Goal: Feedback & Contribution: Submit feedback/report problem

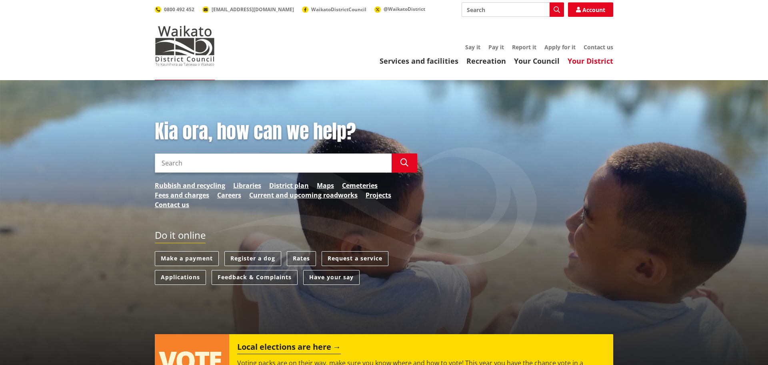
click at [599, 61] on link "Your District" at bounding box center [591, 61] width 46 height 10
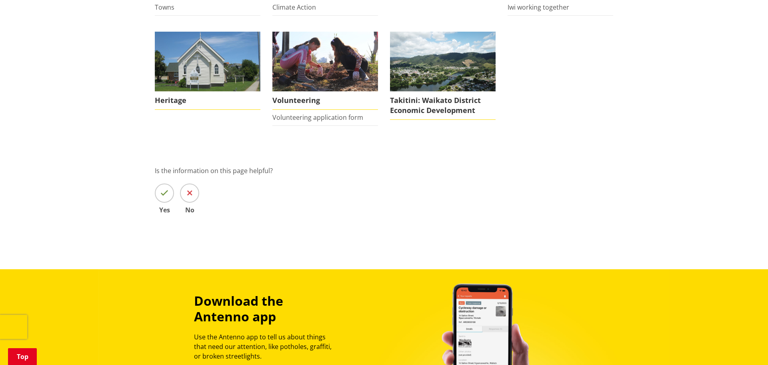
scroll to position [264, 0]
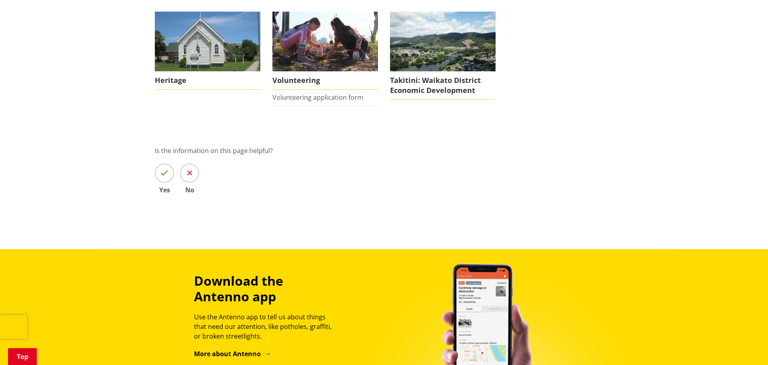
drag, startPoint x: 767, startPoint y: 44, endPoint x: 720, endPoint y: 171, distance: 135.7
click at [759, 158] on html "Skip to content Toggle search Toggle navigation Services and facilities Recreat…" at bounding box center [384, 171] width 768 height 862
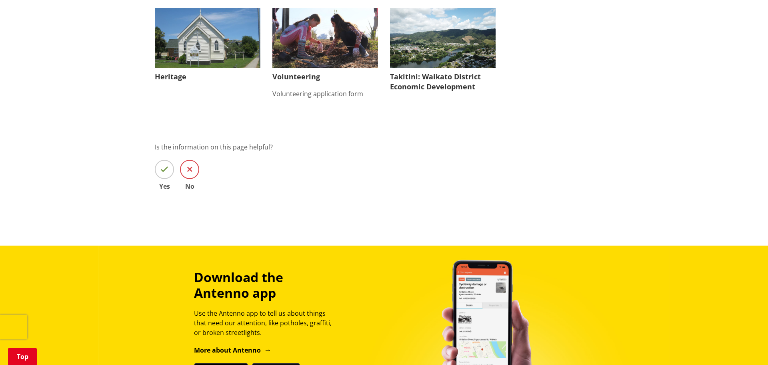
click at [191, 173] on icon at bounding box center [189, 169] width 5 height 8
click at [0, 0] on input "No" at bounding box center [0, 0] width 0 height 0
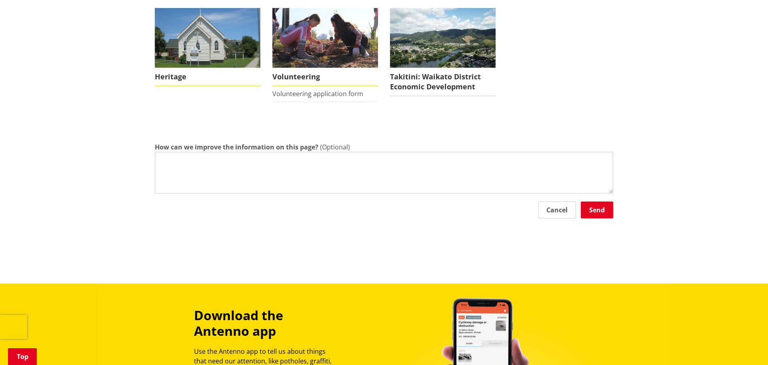
click at [256, 173] on textarea "How can we improve the information on this page?" at bounding box center [384, 173] width 459 height 42
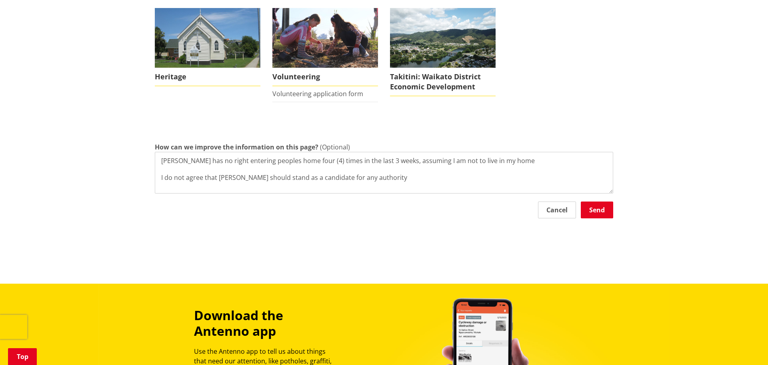
drag, startPoint x: 399, startPoint y: 178, endPoint x: 134, endPoint y: 154, distance: 266.9
click at [134, 154] on div "Home Your District Your District Too Takiwaa District overview Towns Environmen…" at bounding box center [384, 49] width 768 height 467
type textarea "[PERSON_NAME] has no right entering peoples home four (4) times in the last 3 w…"
drag, startPoint x: 447, startPoint y: 225, endPoint x: 468, endPoint y: 224, distance: 21.6
click at [447, 225] on div "How can we improve the information on this page? (Optional) [PERSON_NAME] has n…" at bounding box center [384, 184] width 459 height 85
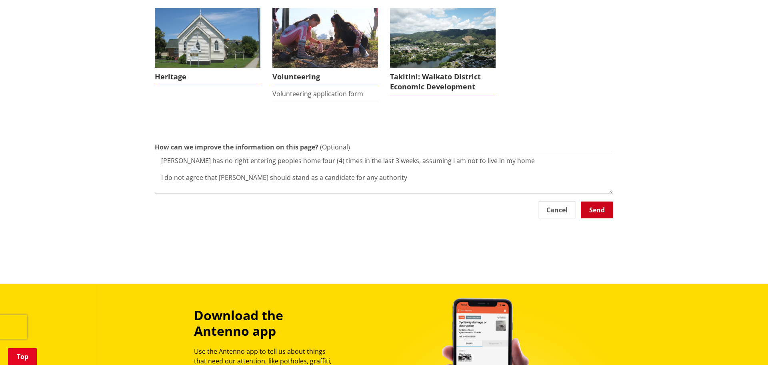
click at [593, 211] on button "Send" at bounding box center [597, 209] width 32 height 17
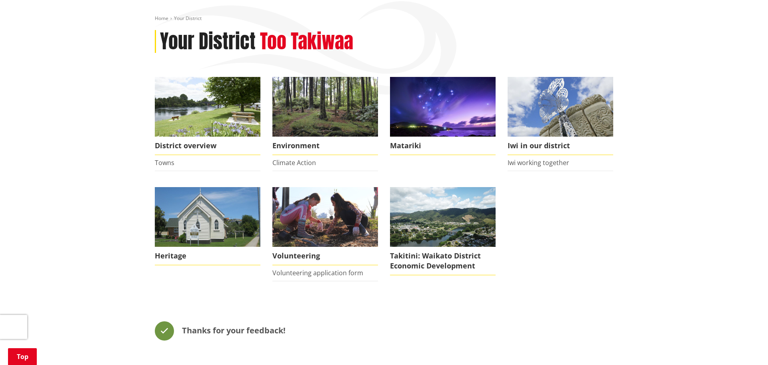
scroll to position [0, 0]
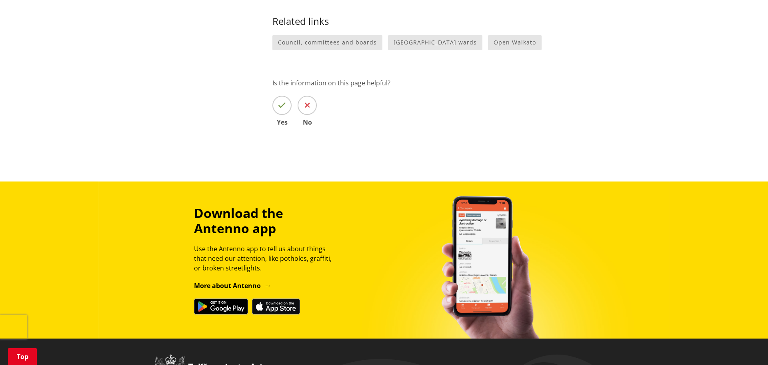
scroll to position [567, 0]
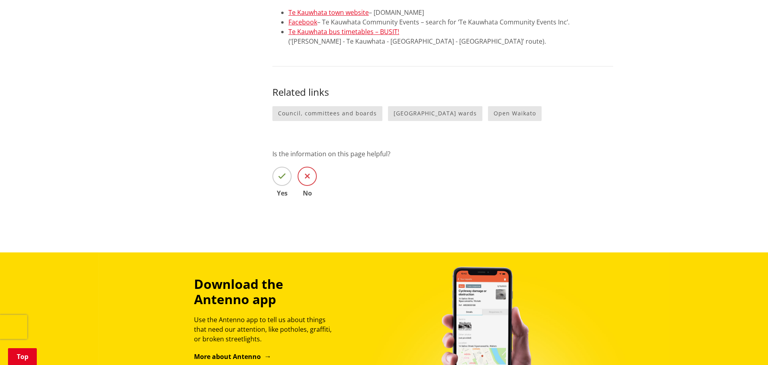
click at [307, 172] on icon at bounding box center [307, 176] width 5 height 8
click at [0, 0] on input "No" at bounding box center [0, 0] width 0 height 0
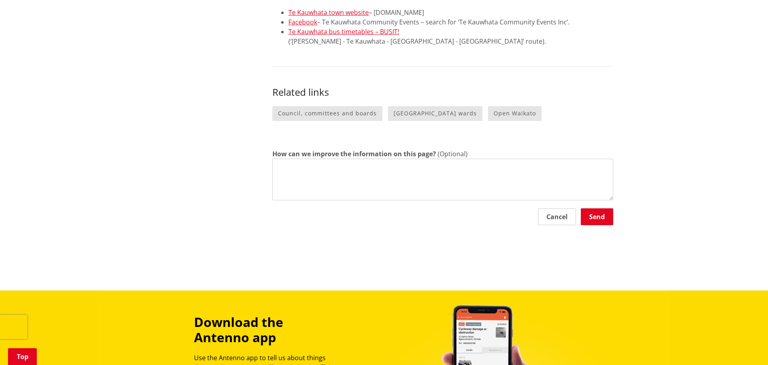
click at [328, 166] on textarea "How can we improve the information on this page?" at bounding box center [443, 179] width 341 height 42
paste textarea "[PERSON_NAME] has no right entering peoples home four (4) times in the last 3 w…"
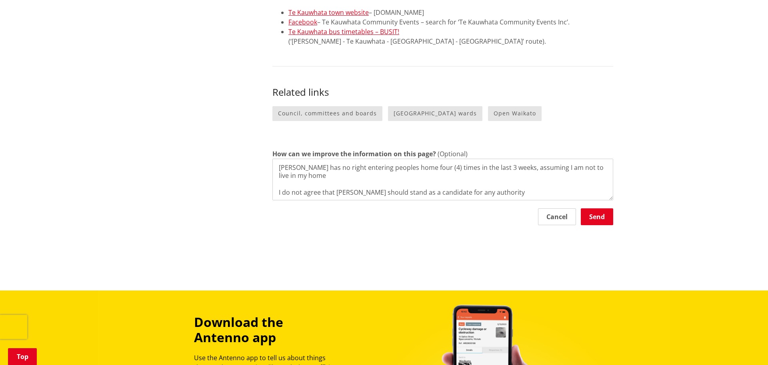
drag, startPoint x: 315, startPoint y: 150, endPoint x: 274, endPoint y: 149, distance: 41.2
click at [274, 158] on textarea "[PERSON_NAME] has no right entering peoples home four (4) times in the last 3 w…" at bounding box center [443, 179] width 341 height 42
drag, startPoint x: 448, startPoint y: 148, endPoint x: 453, endPoint y: 153, distance: 7.1
click at [453, 158] on textarea "Horiana Henderson has no right entering peoples home four (4) times in the last…" at bounding box center [443, 179] width 341 height 42
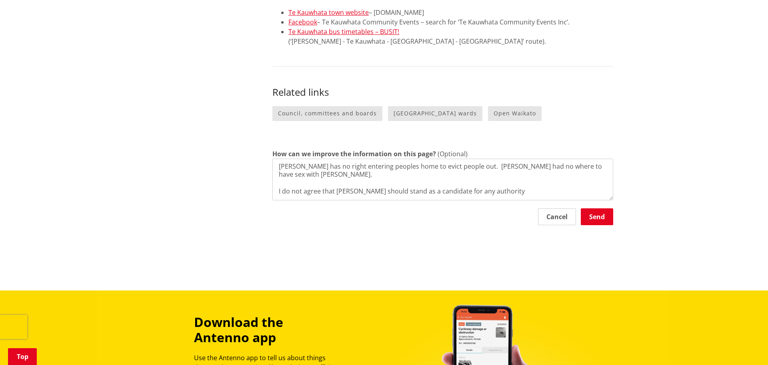
drag, startPoint x: 335, startPoint y: 174, endPoint x: 372, endPoint y: 174, distance: 36.8
click at [372, 174] on textarea "Horiana Henderson has no right entering peoples home to evict people out. Horia…" at bounding box center [443, 179] width 341 height 42
click at [594, 172] on textarea "Horiana Henderson has no right entering peoples home to evict people out. Horia…" at bounding box center [443, 179] width 341 height 42
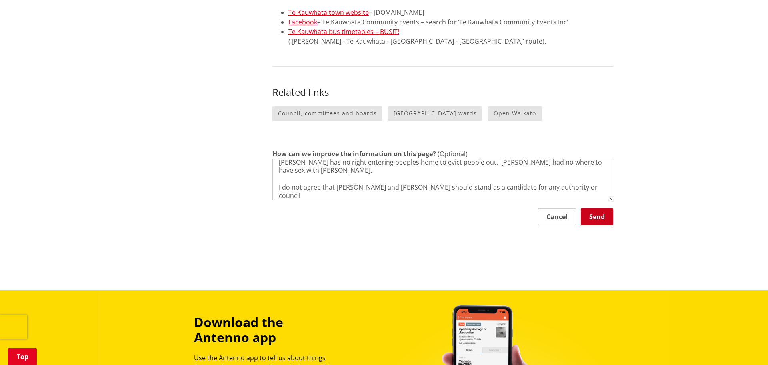
type textarea "Horiana Henderson has no right entering peoples home to evict people out. Horia…"
click at [601, 208] on button "Send" at bounding box center [597, 216] width 32 height 17
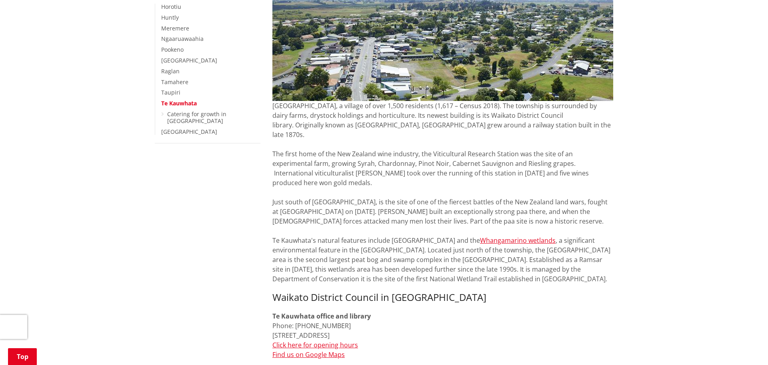
scroll to position [165, 0]
